Goal: Task Accomplishment & Management: Manage account settings

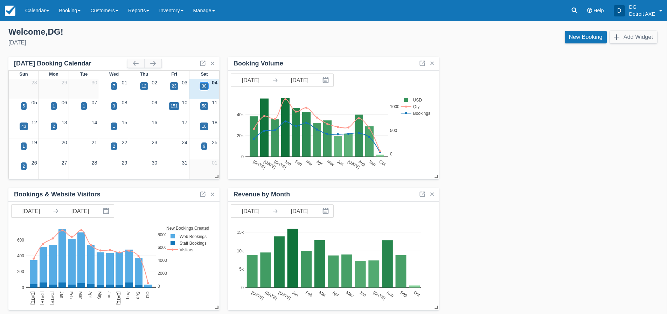
click at [204, 86] on div "38" at bounding box center [204, 86] width 5 height 6
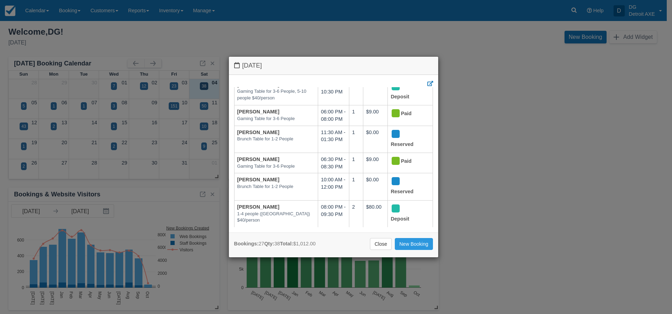
scroll to position [543, 0]
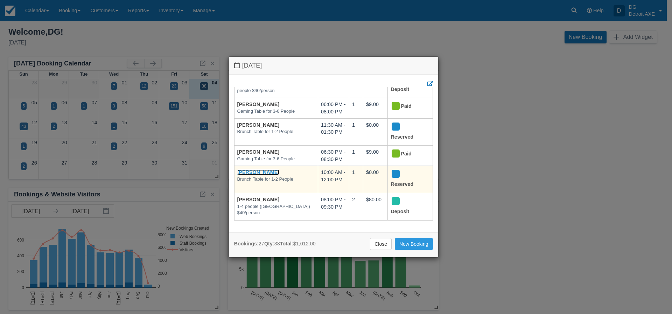
click at [254, 170] on link "Tasha McCroy" at bounding box center [258, 172] width 42 height 6
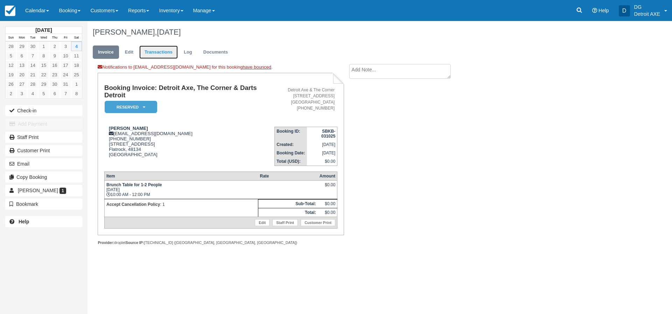
click at [164, 52] on link "Transactions" at bounding box center [158, 52] width 38 height 14
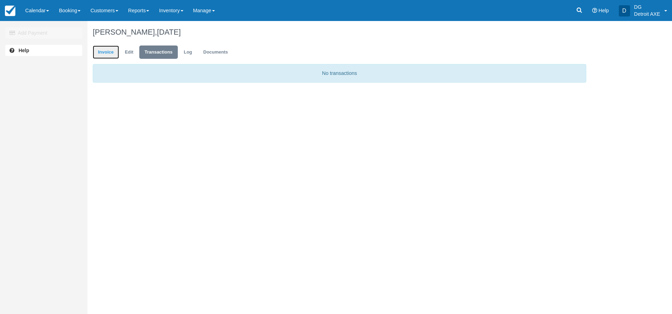
click at [104, 52] on link "Invoice" at bounding box center [106, 52] width 26 height 14
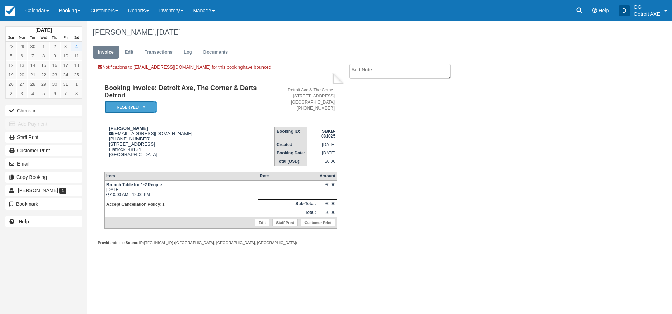
click at [146, 105] on em "Reserved" at bounding box center [131, 107] width 52 height 12
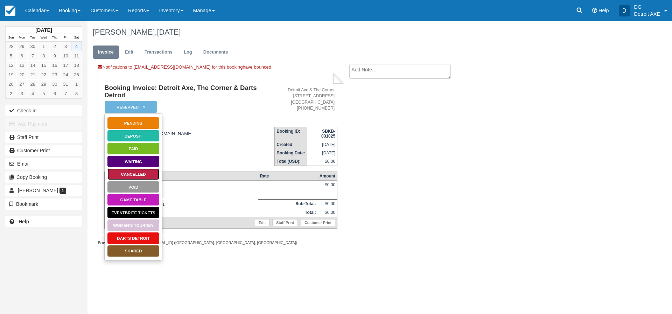
click at [134, 173] on link "Cancelled" at bounding box center [133, 174] width 52 height 12
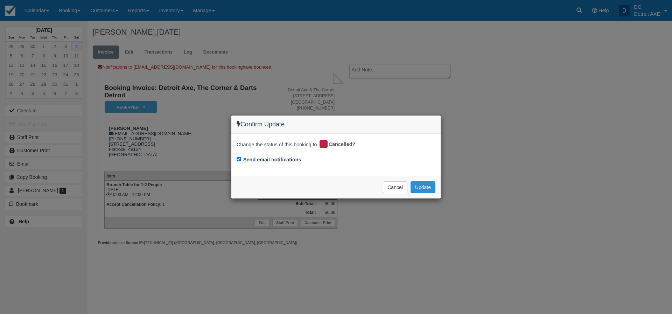
click at [423, 188] on button "Update" at bounding box center [422, 187] width 25 height 12
